Goal: Navigation & Orientation: Find specific page/section

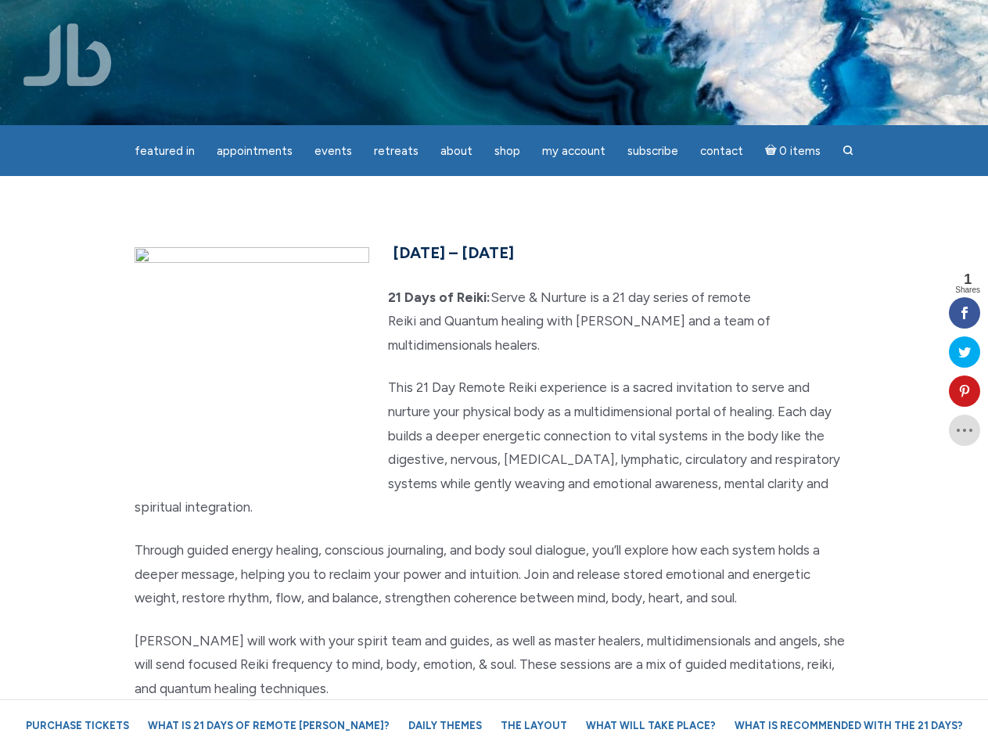
click at [494, 376] on p "This 21 Day Remote Reiki experience is a sacred invitation to serve and nurture…" at bounding box center [495, 448] width 720 height 144
click at [254, 151] on span "Appointments" at bounding box center [255, 151] width 76 height 14
click at [333, 151] on span "Events" at bounding box center [334, 151] width 38 height 14
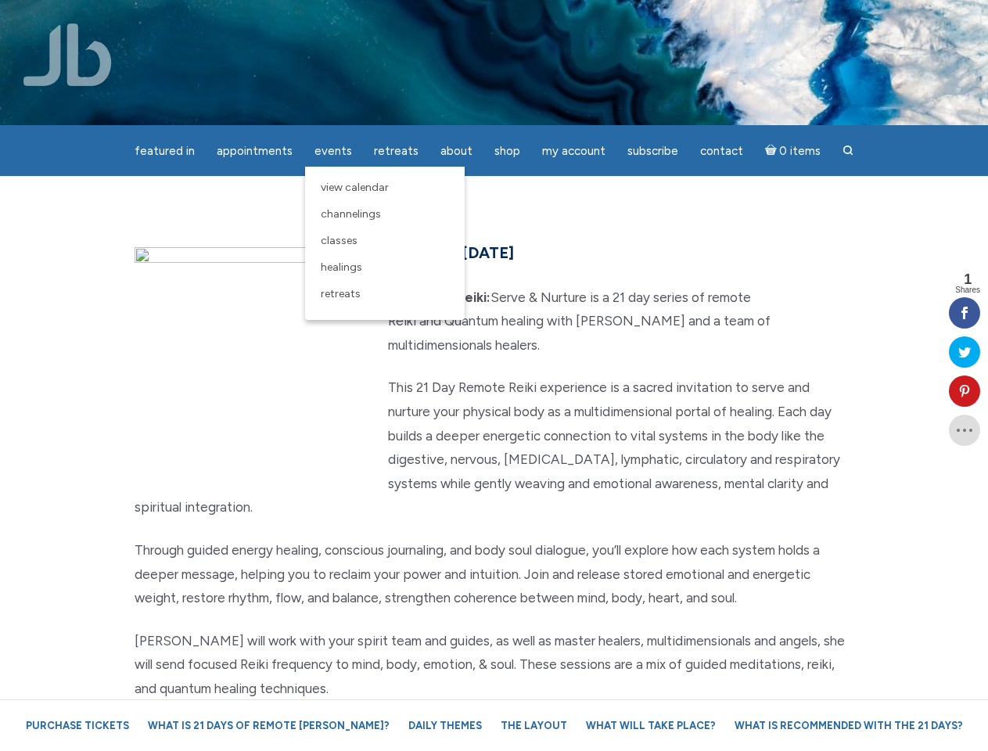
click at [456, 151] on span "About" at bounding box center [457, 151] width 32 height 14
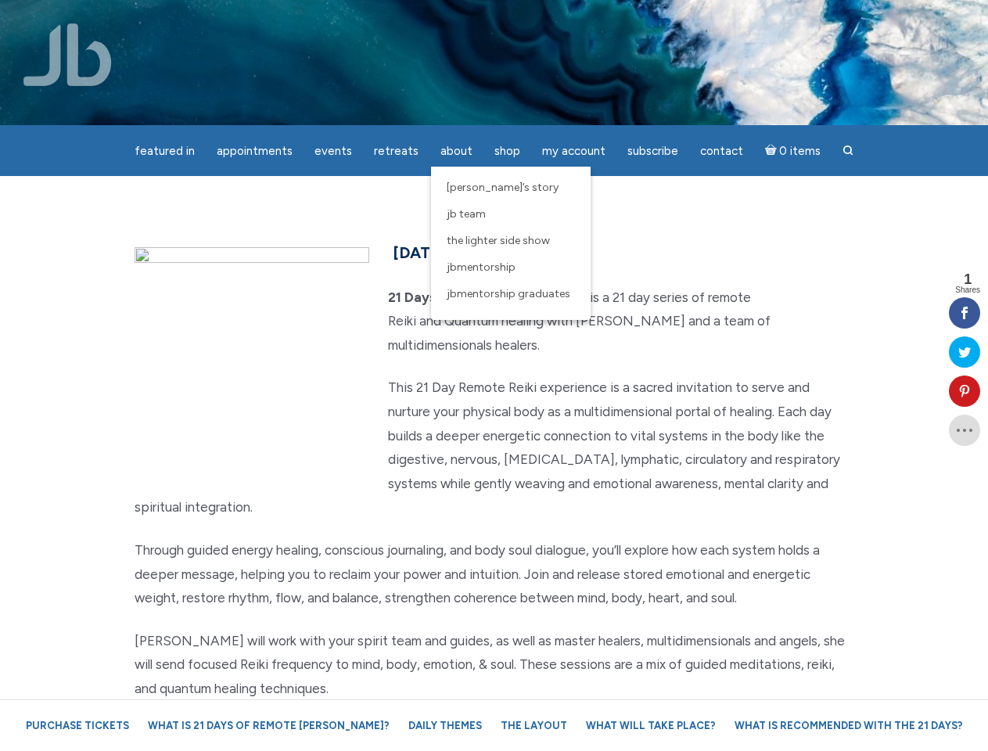
click at [574, 151] on span "My Account" at bounding box center [573, 151] width 63 height 14
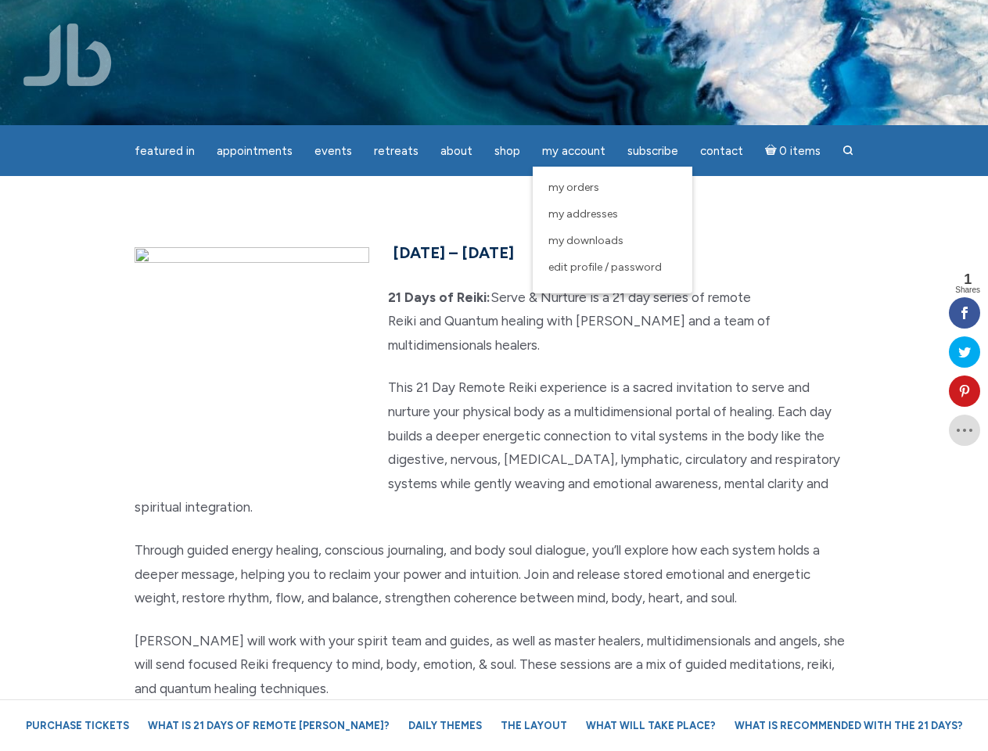
click at [965, 391] on icon at bounding box center [964, 391] width 31 height 13
click at [0, 0] on div "Pin It on Pinterest" at bounding box center [0, 0] width 0 height 0
